Goal: Navigation & Orientation: Find specific page/section

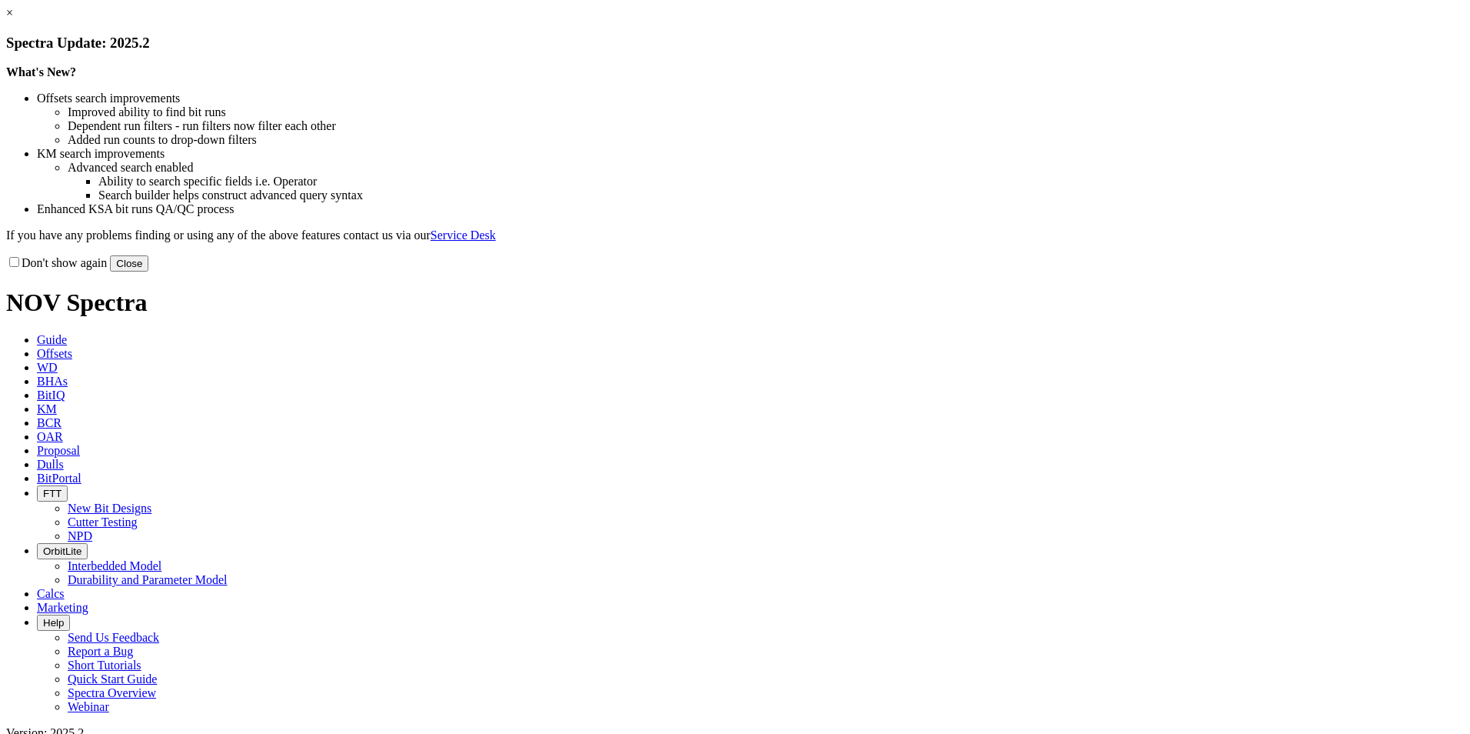
click at [148, 271] on button "Close" at bounding box center [129, 263] width 38 height 16
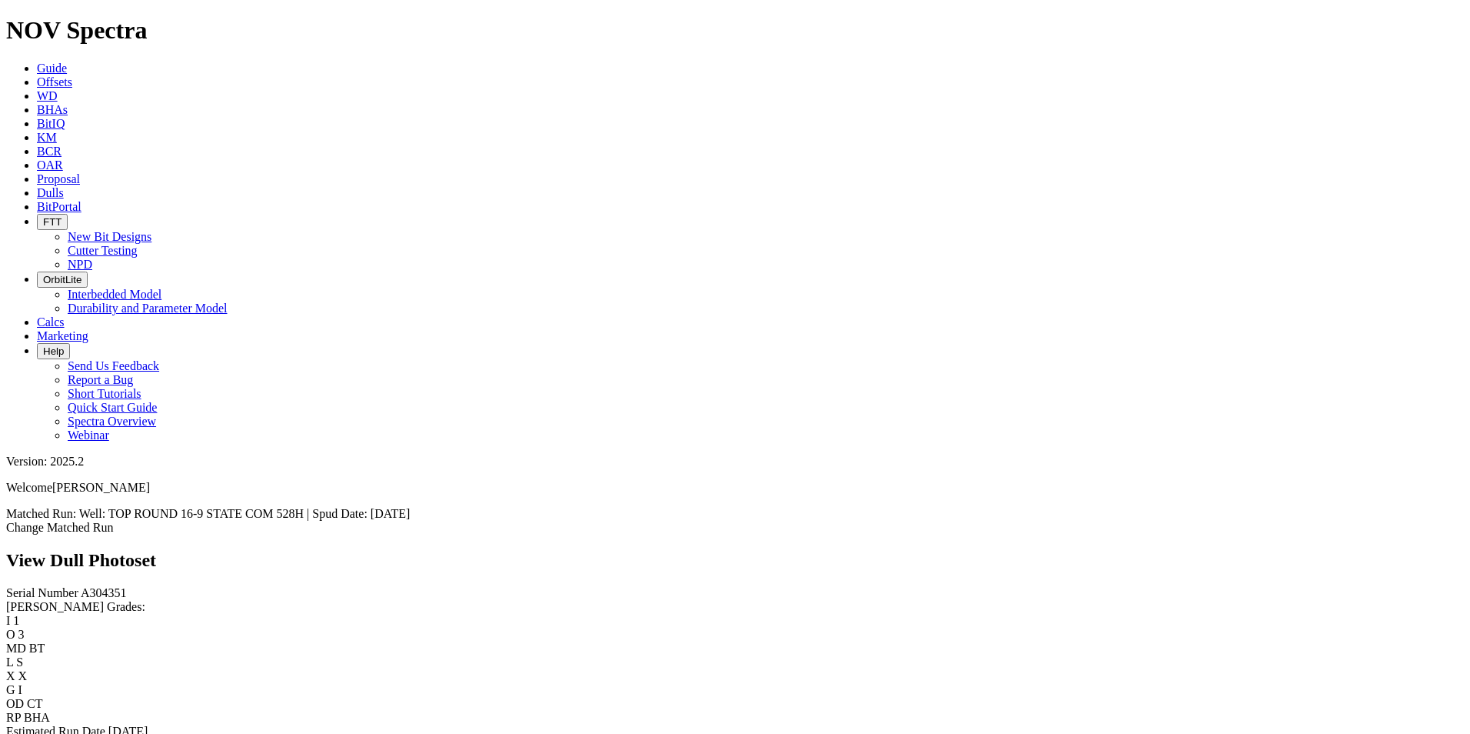
scroll to position [2921, 0]
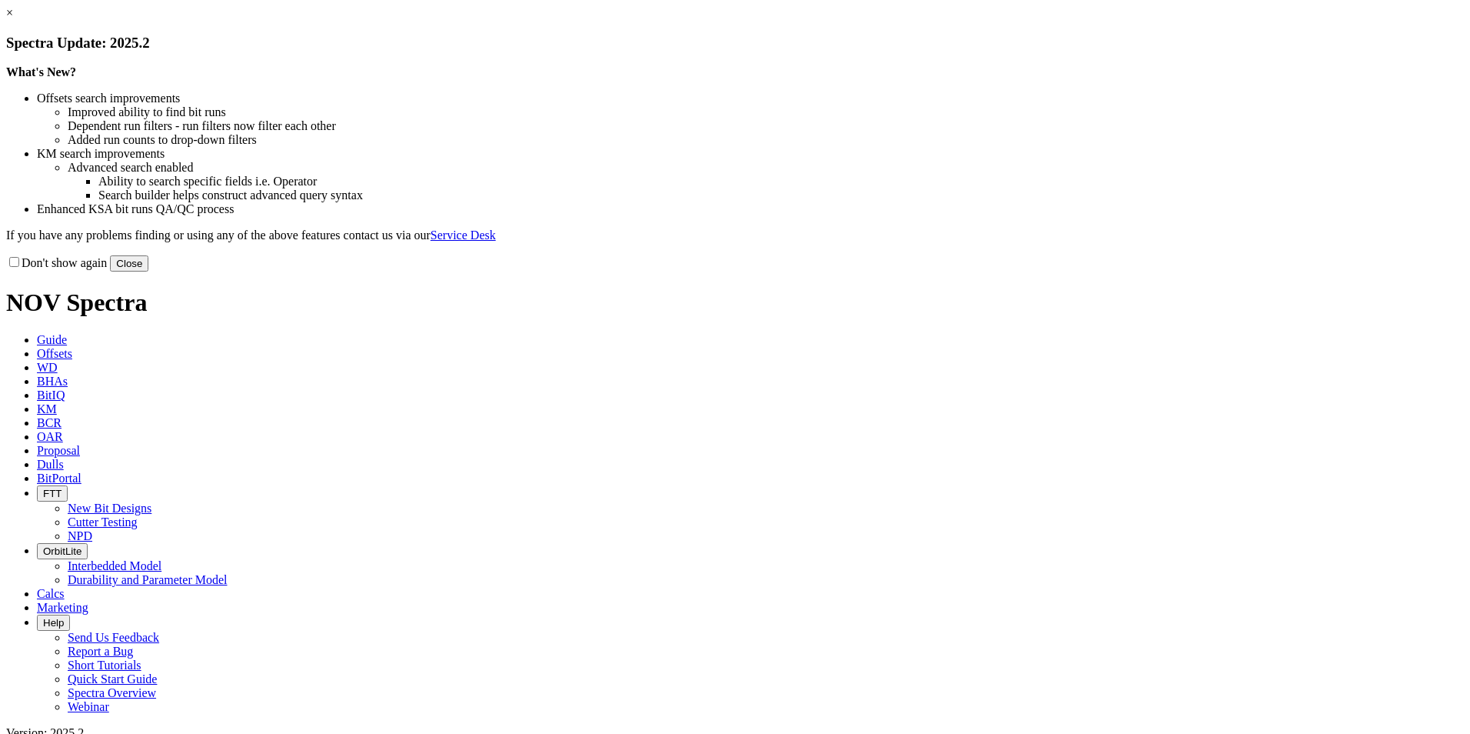
click at [148, 271] on button "Close" at bounding box center [129, 263] width 38 height 16
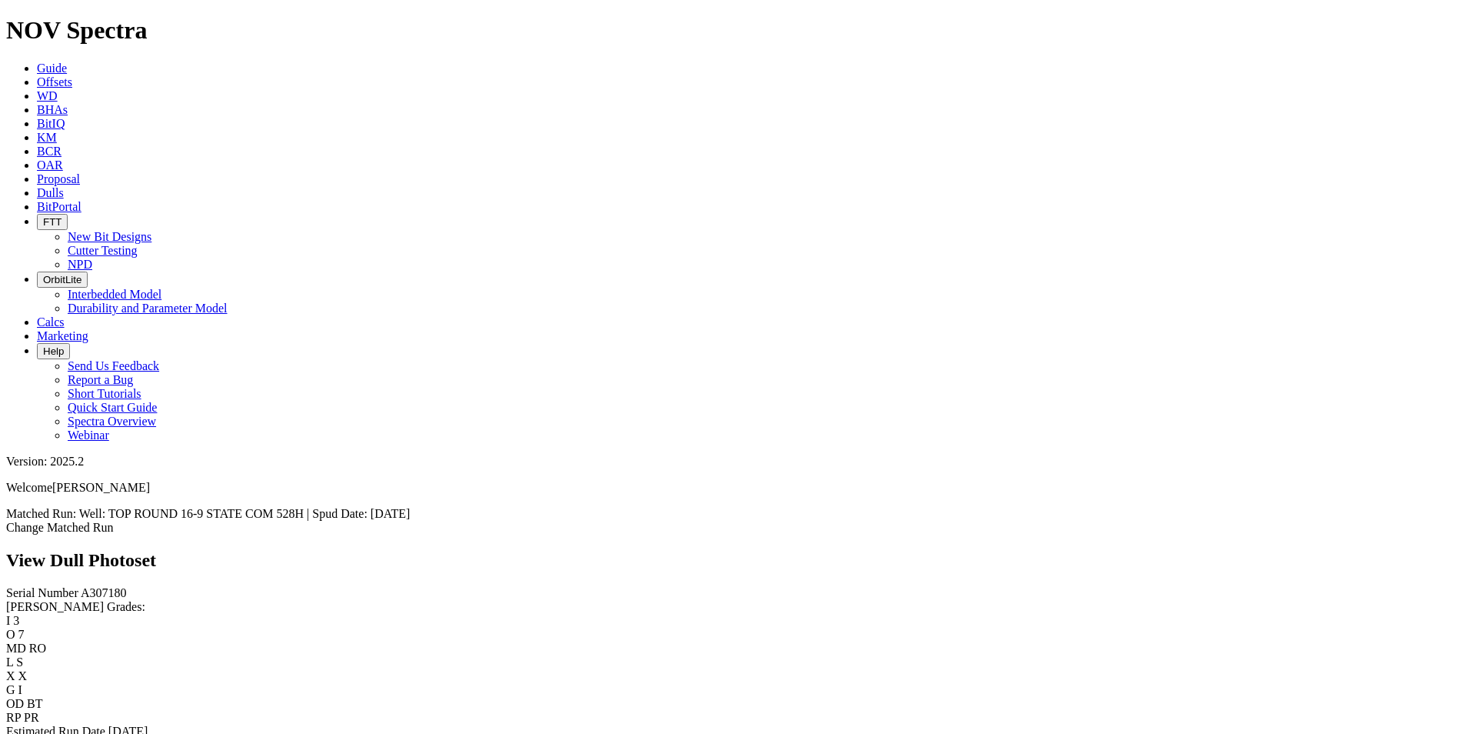
scroll to position [1691, 0]
